Goal: Check status: Check status

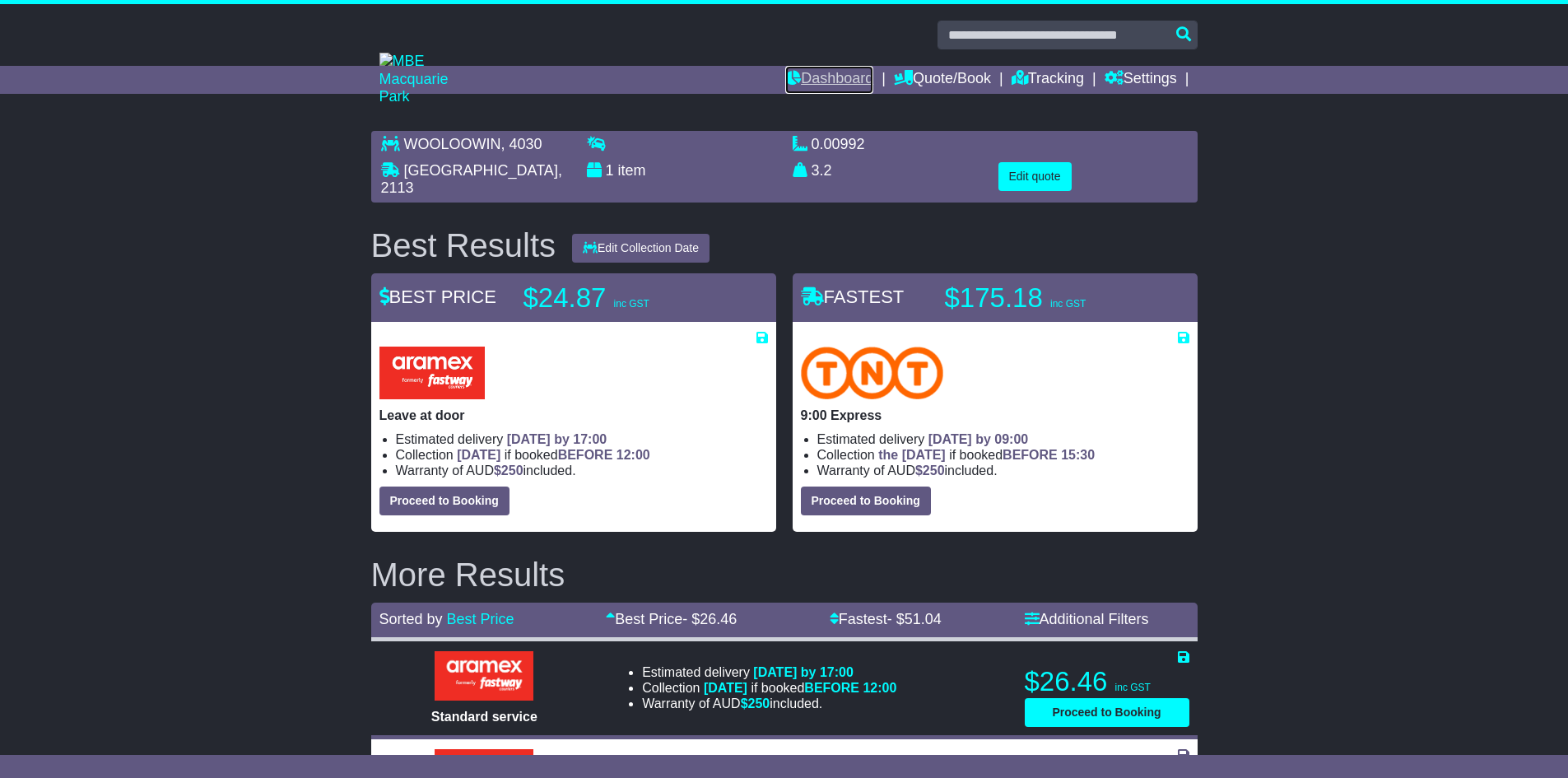
click at [835, 75] on link "Dashboard" at bounding box center [828, 80] width 88 height 28
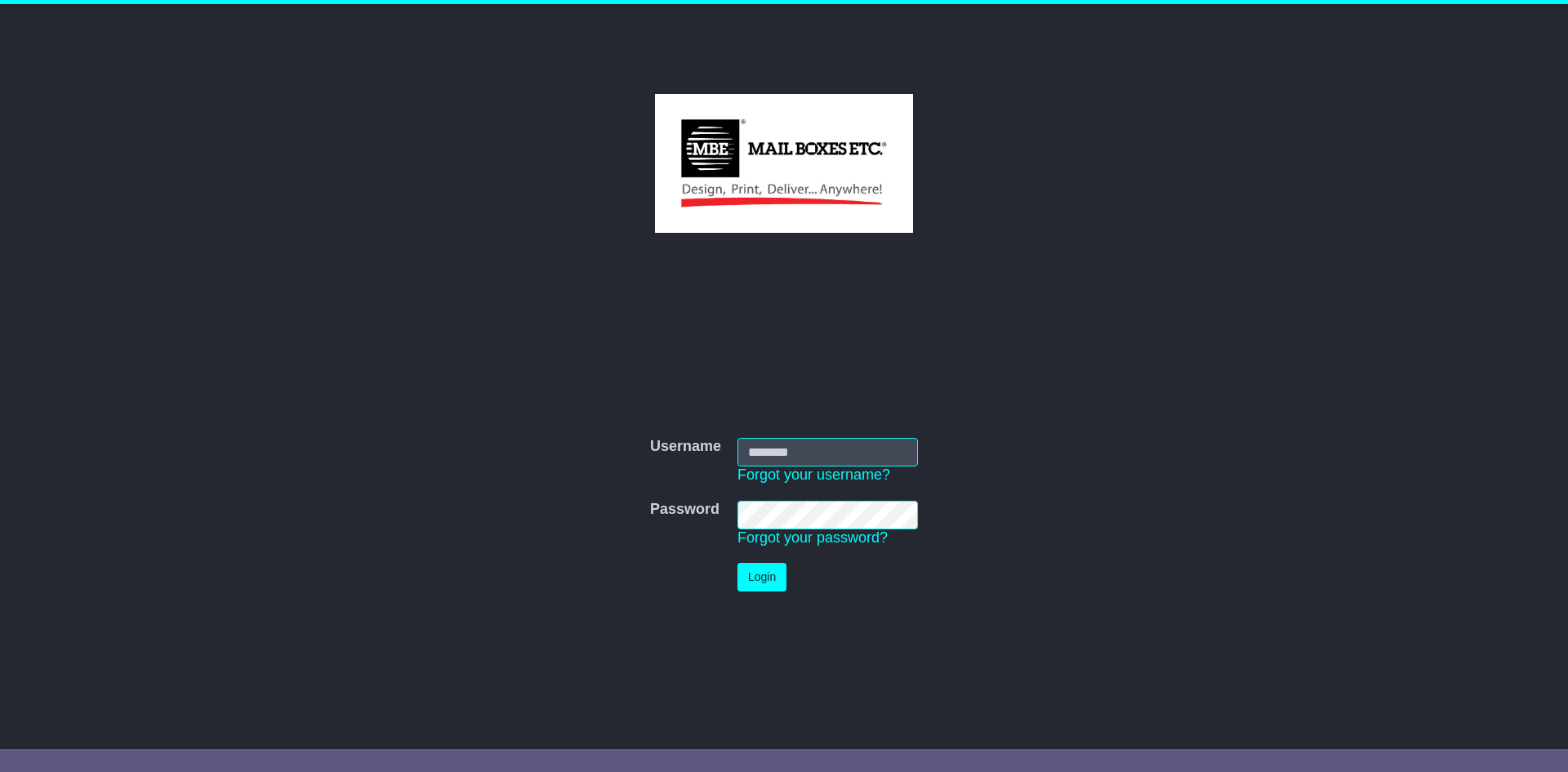
type input "**********"
click at [741, 584] on button "Login" at bounding box center [762, 577] width 49 height 28
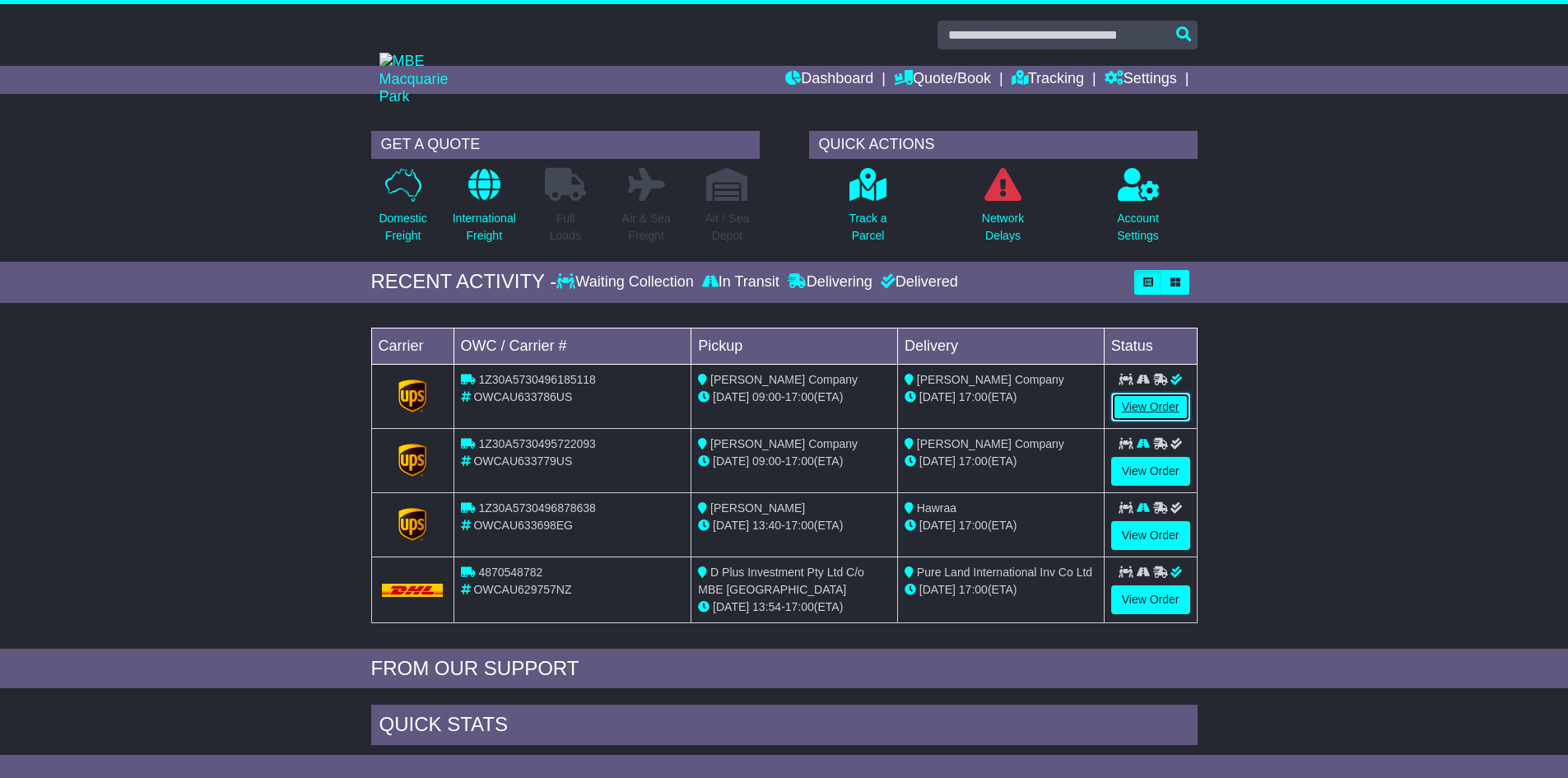
click at [1140, 406] on link "View Order" at bounding box center [1150, 407] width 79 height 28
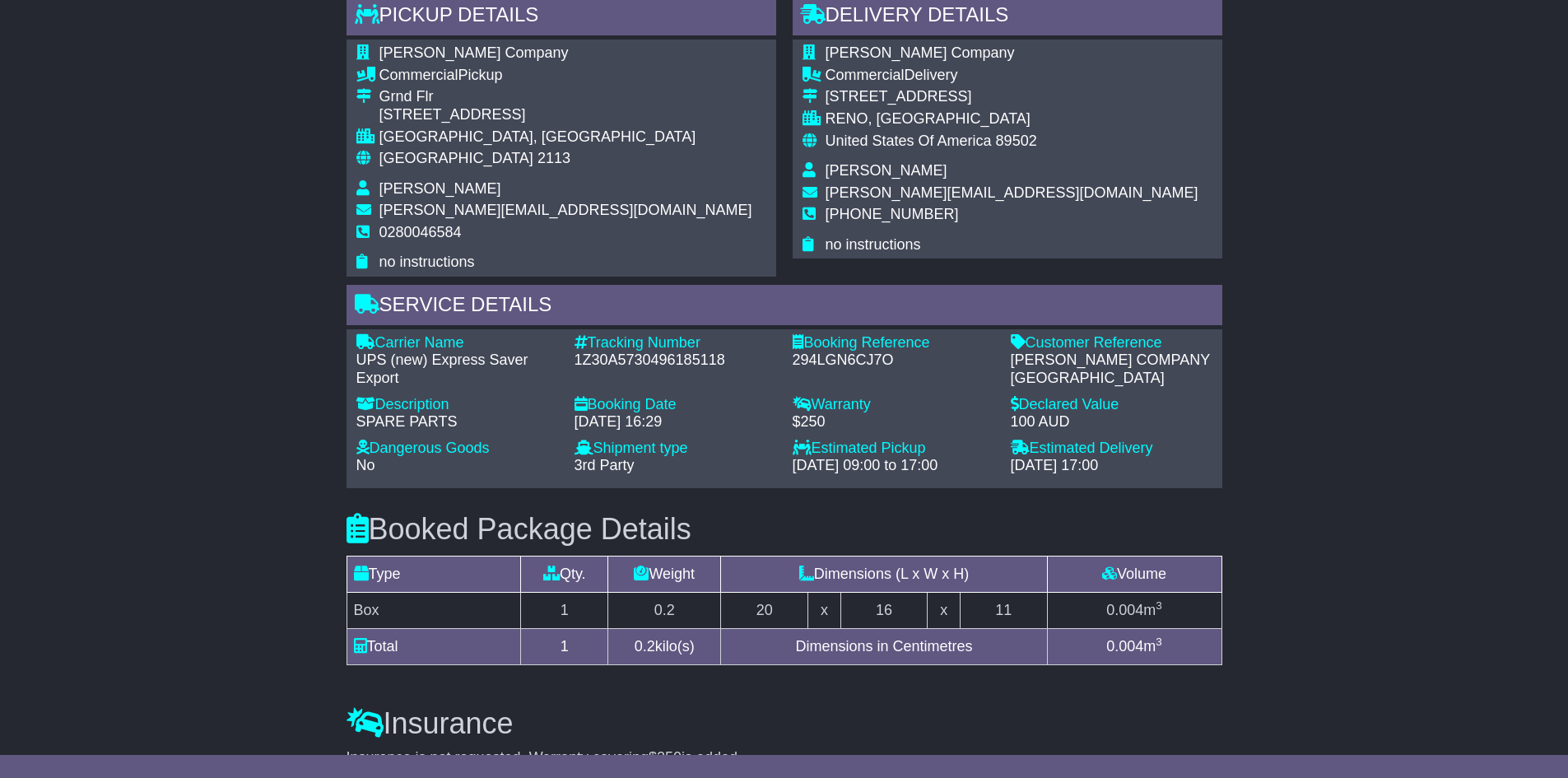
scroll to position [741, 0]
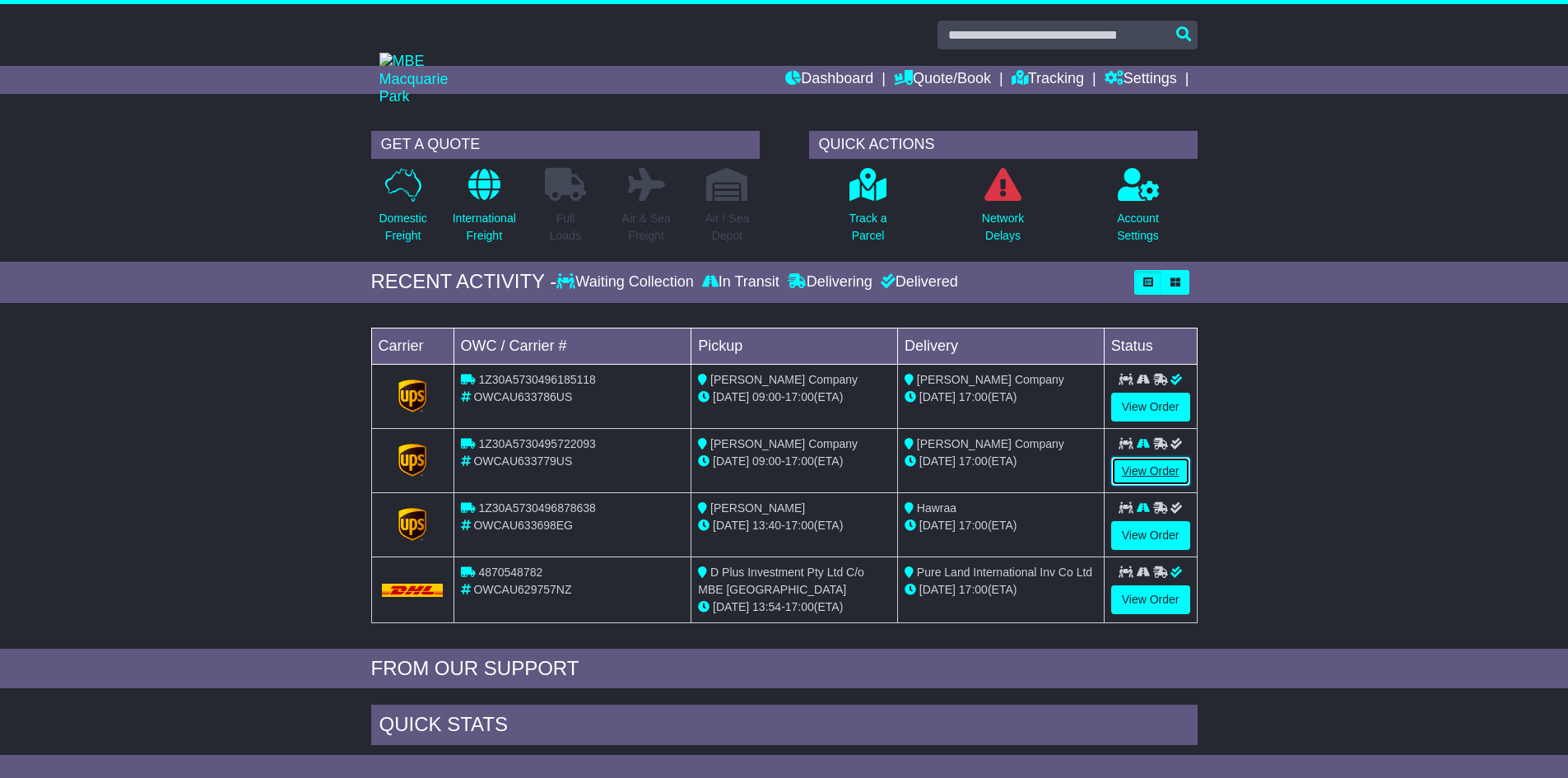
click at [1156, 475] on link "View Order" at bounding box center [1150, 471] width 79 height 28
click at [1157, 475] on link "View Order" at bounding box center [1150, 471] width 79 height 28
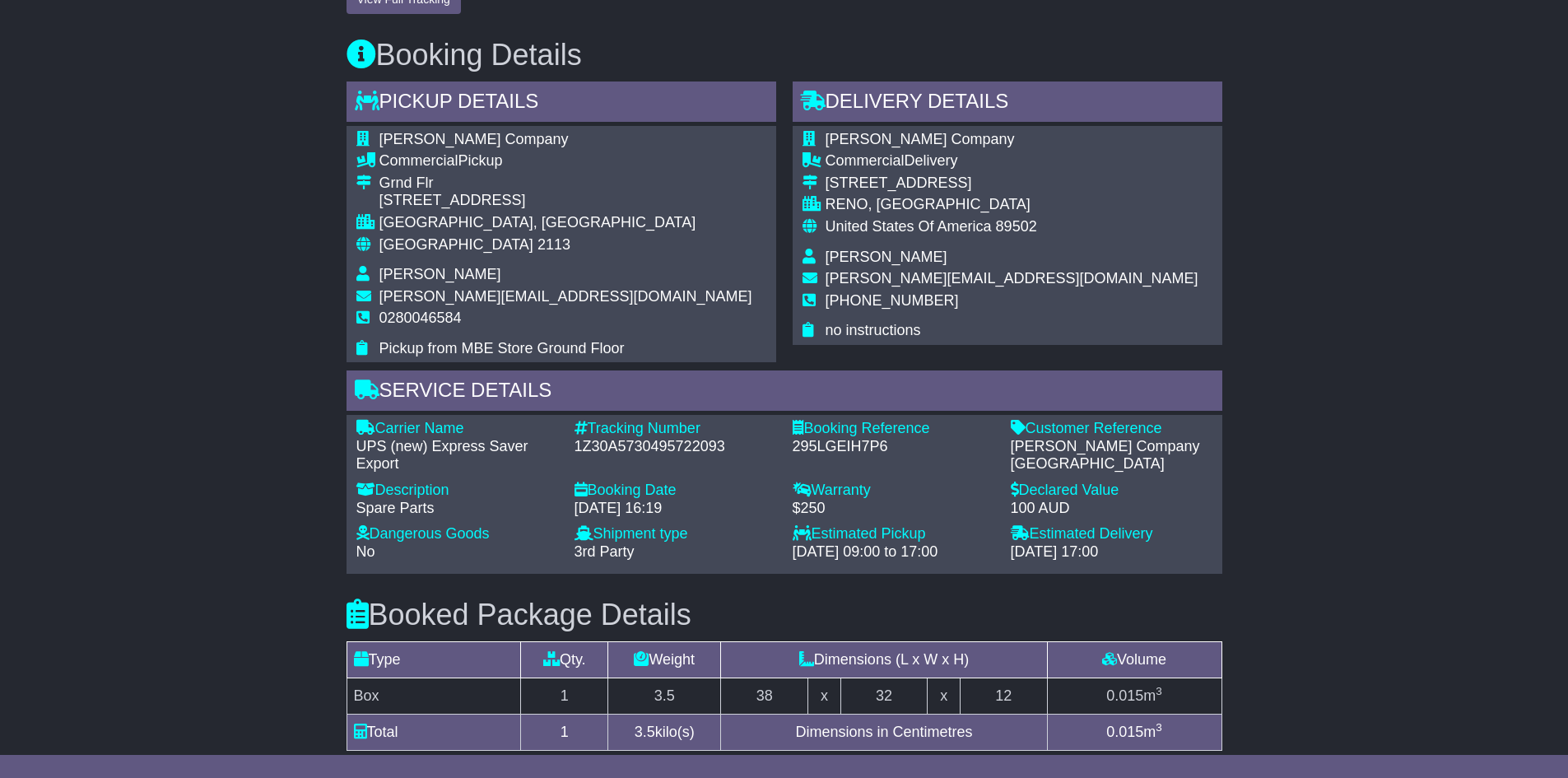
scroll to position [658, 0]
